Goal: Find specific page/section: Find specific page/section

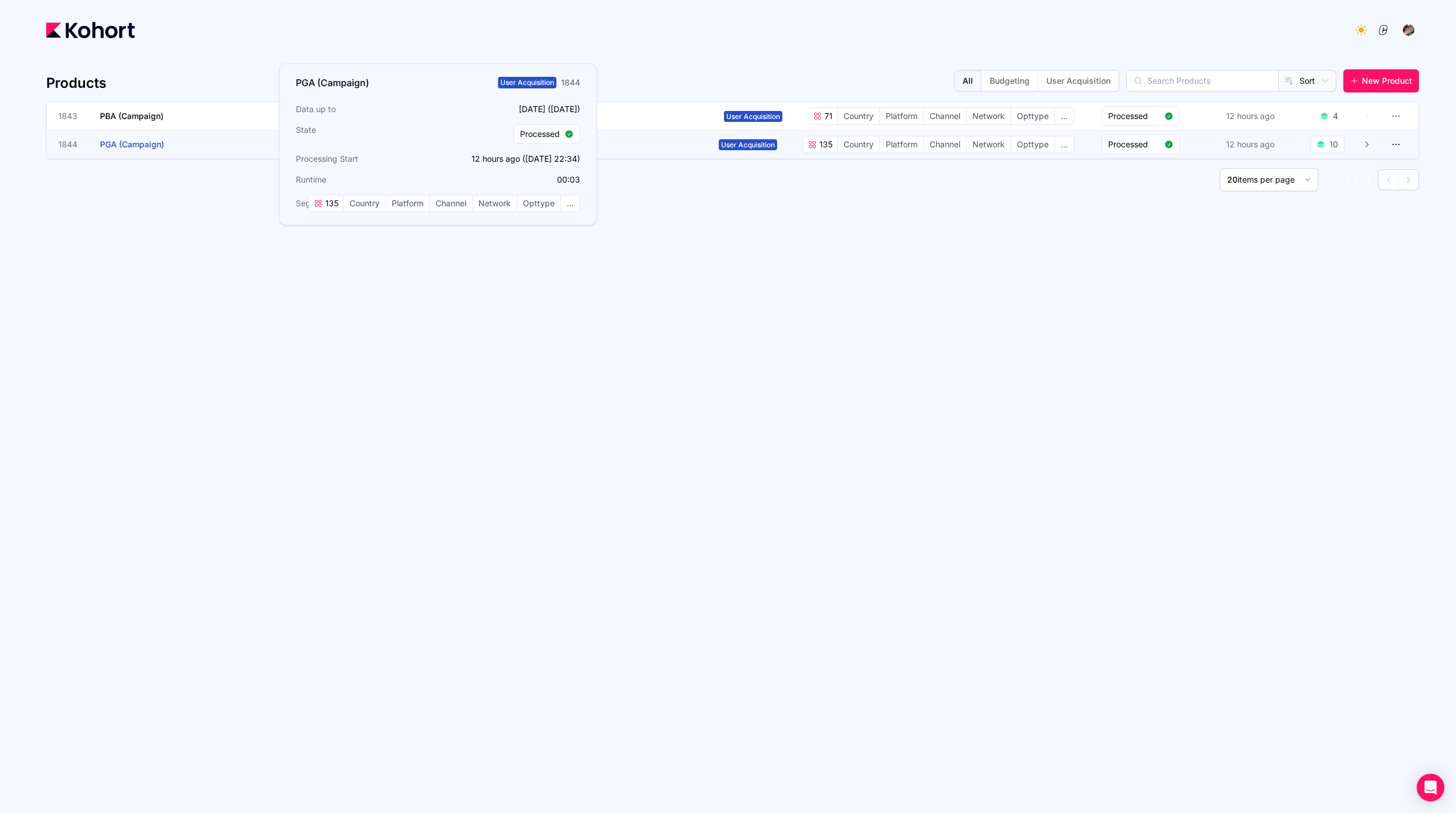
click at [194, 135] on h3 "PGA (Campaign)" at bounding box center [186, 144] width 174 height 28
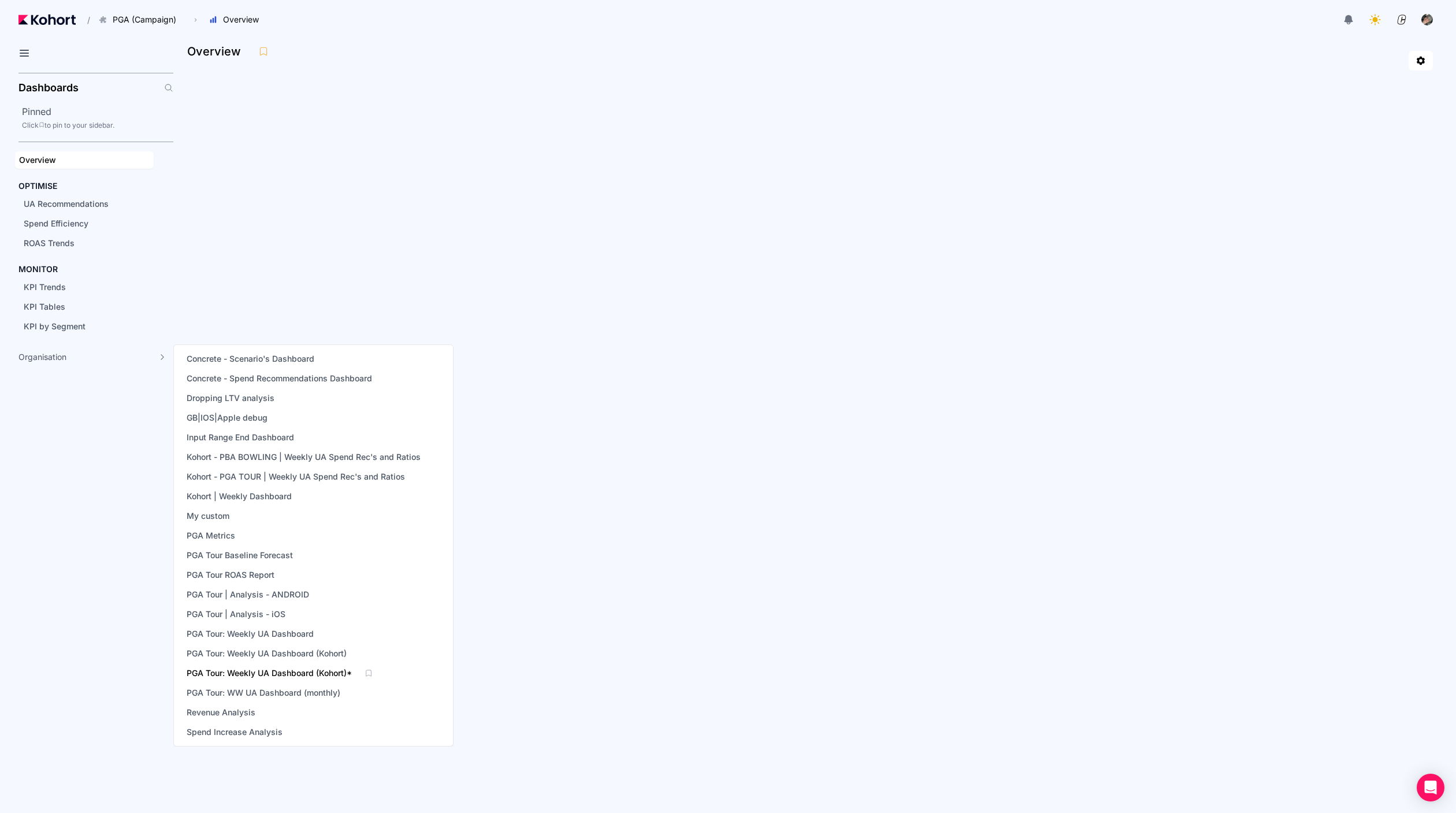
click at [292, 672] on span "PGA Tour: Weekly UA Dashboard (Kohort)*" at bounding box center [269, 672] width 165 height 11
click at [291, 479] on span "Kohort - PGA TOUR | Weekly UA Spend Rec's and Ratios" at bounding box center [295, 476] width 219 height 11
click at [286, 457] on span "Kohort - PBA BOWLING | Weekly UA Spend Rec's and Ratios" at bounding box center [303, 456] width 234 height 11
click at [294, 479] on span "Kohort - PGA TOUR | Weekly UA Spend Rec's and Ratios" at bounding box center [295, 476] width 219 height 11
click at [285, 461] on span "Kohort - PBA BOWLING | Weekly UA Spend Rec's and Ratios" at bounding box center [303, 456] width 234 height 11
